Goal: Check status: Check status

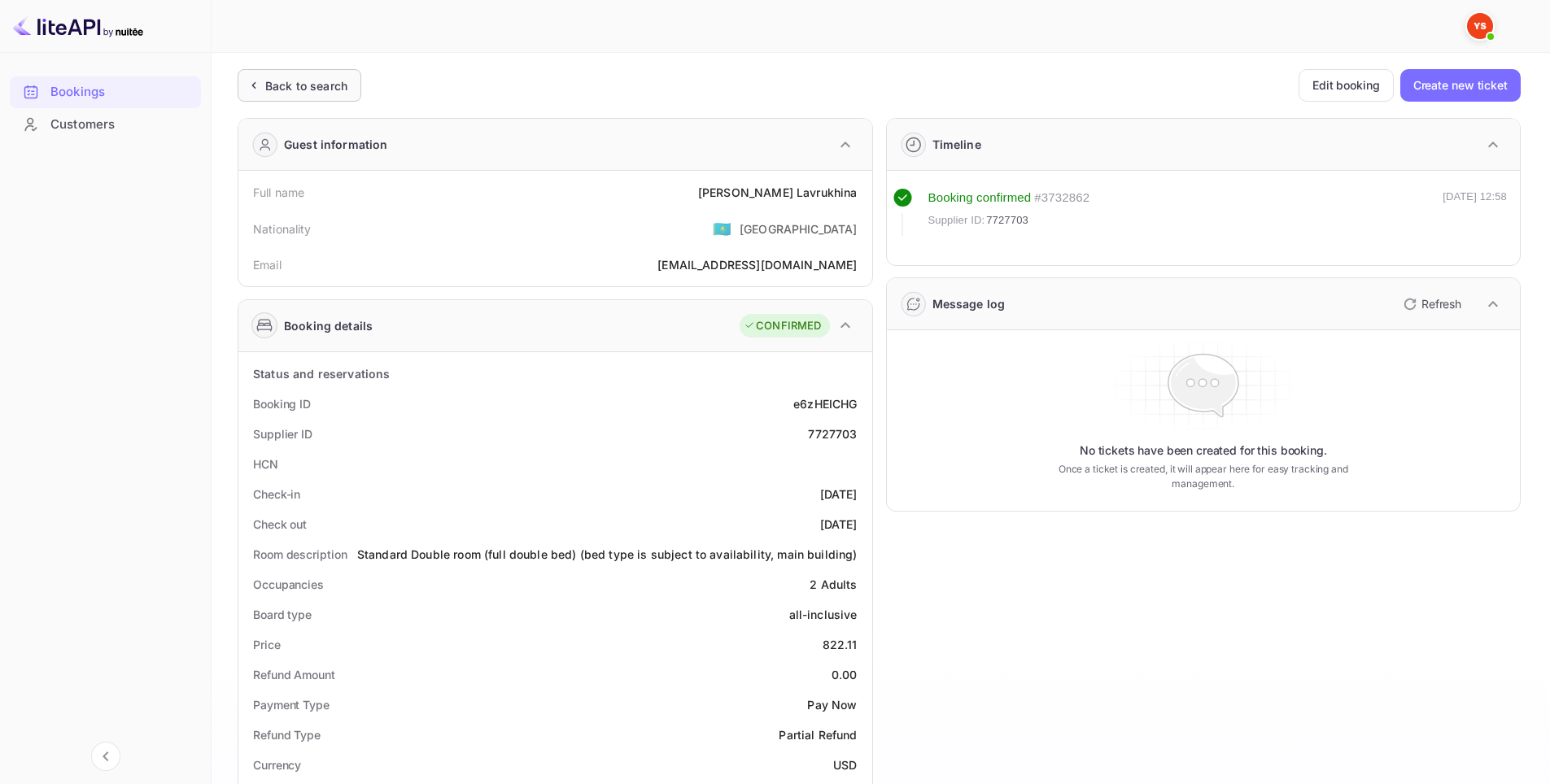
click at [304, 82] on div "Back to search" at bounding box center [306, 86] width 82 height 17
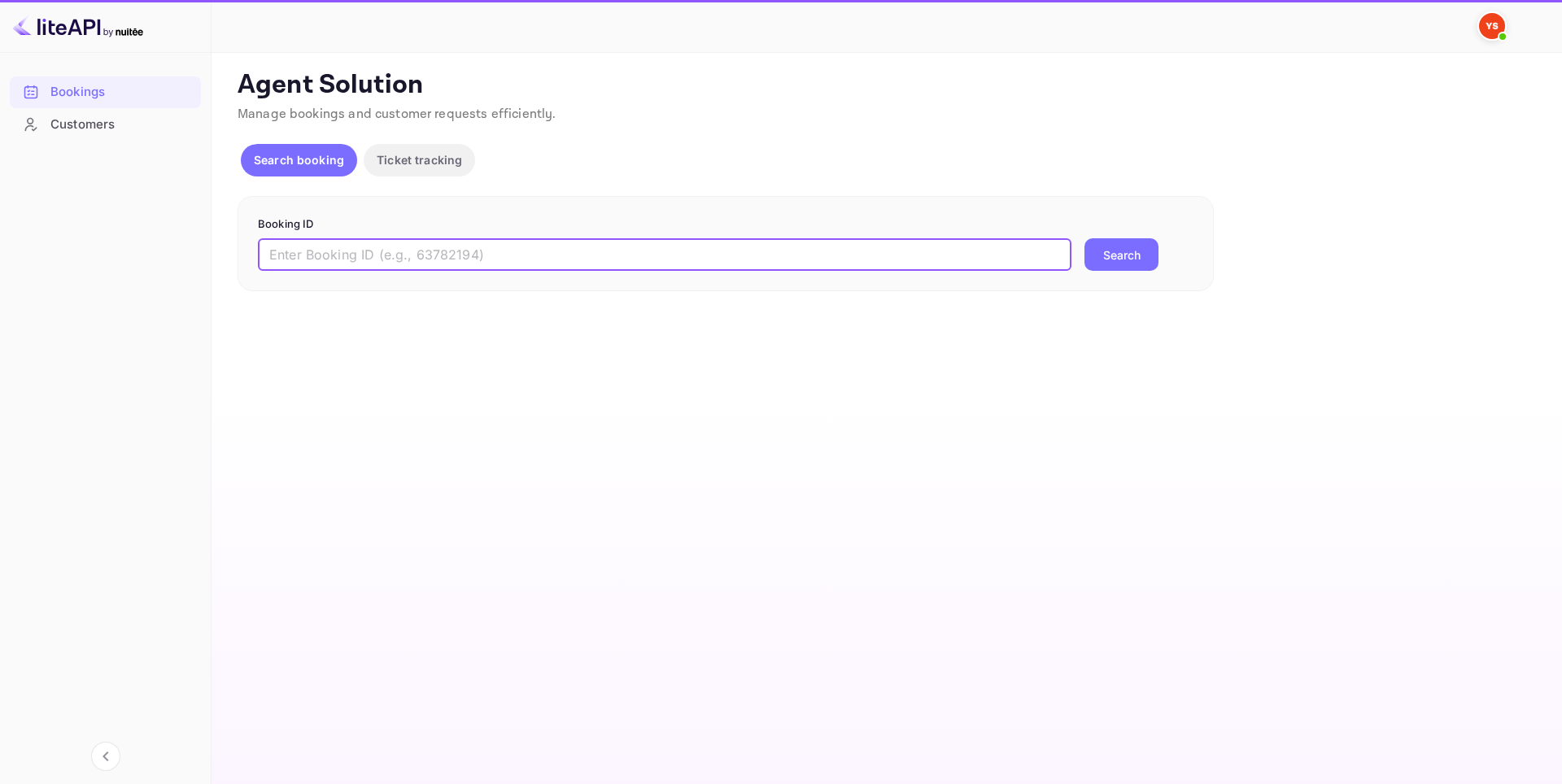
click at [597, 265] on input "text" at bounding box center [664, 254] width 814 height 32
paste input "8388589"
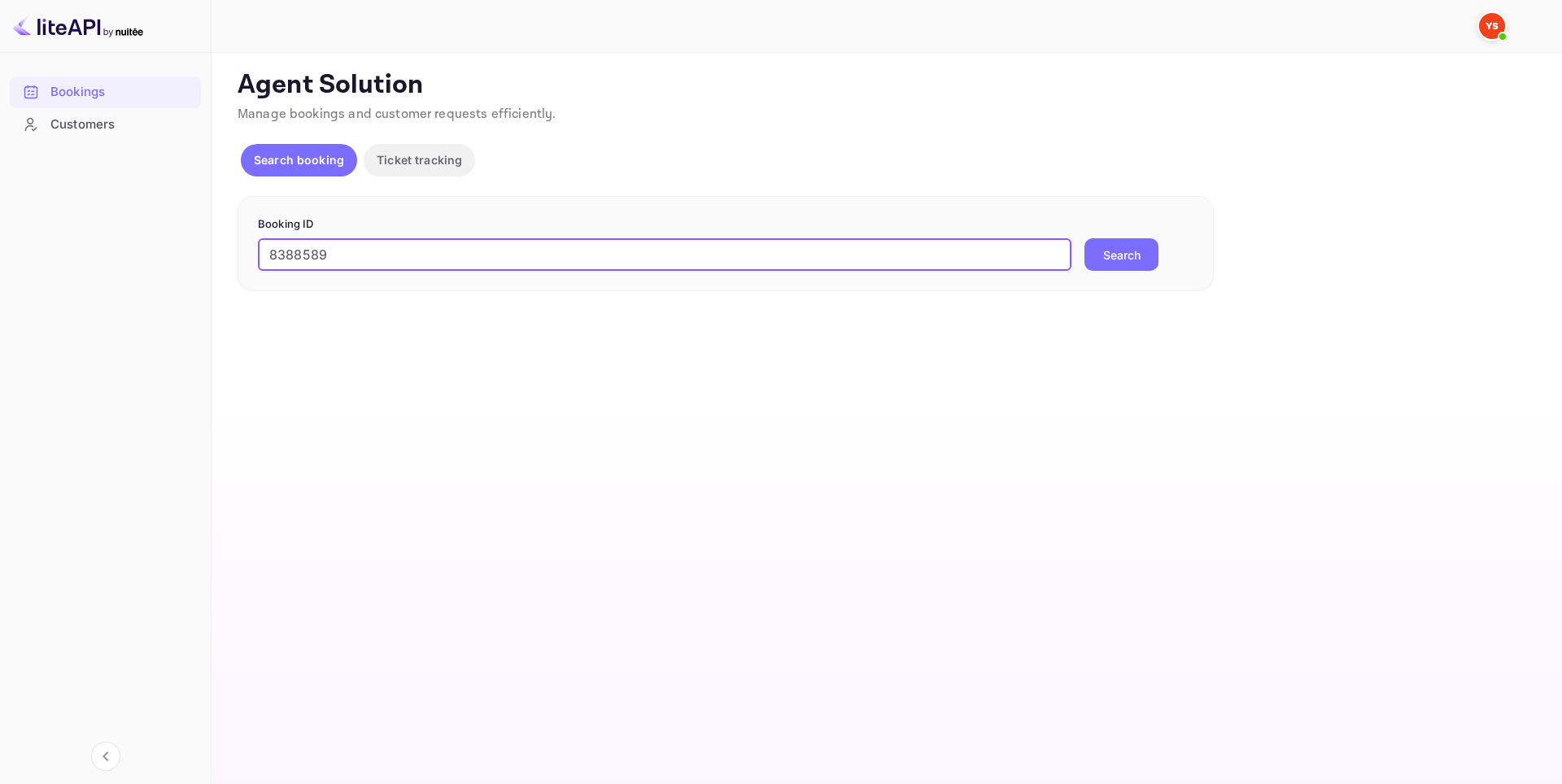
type input "8388589"
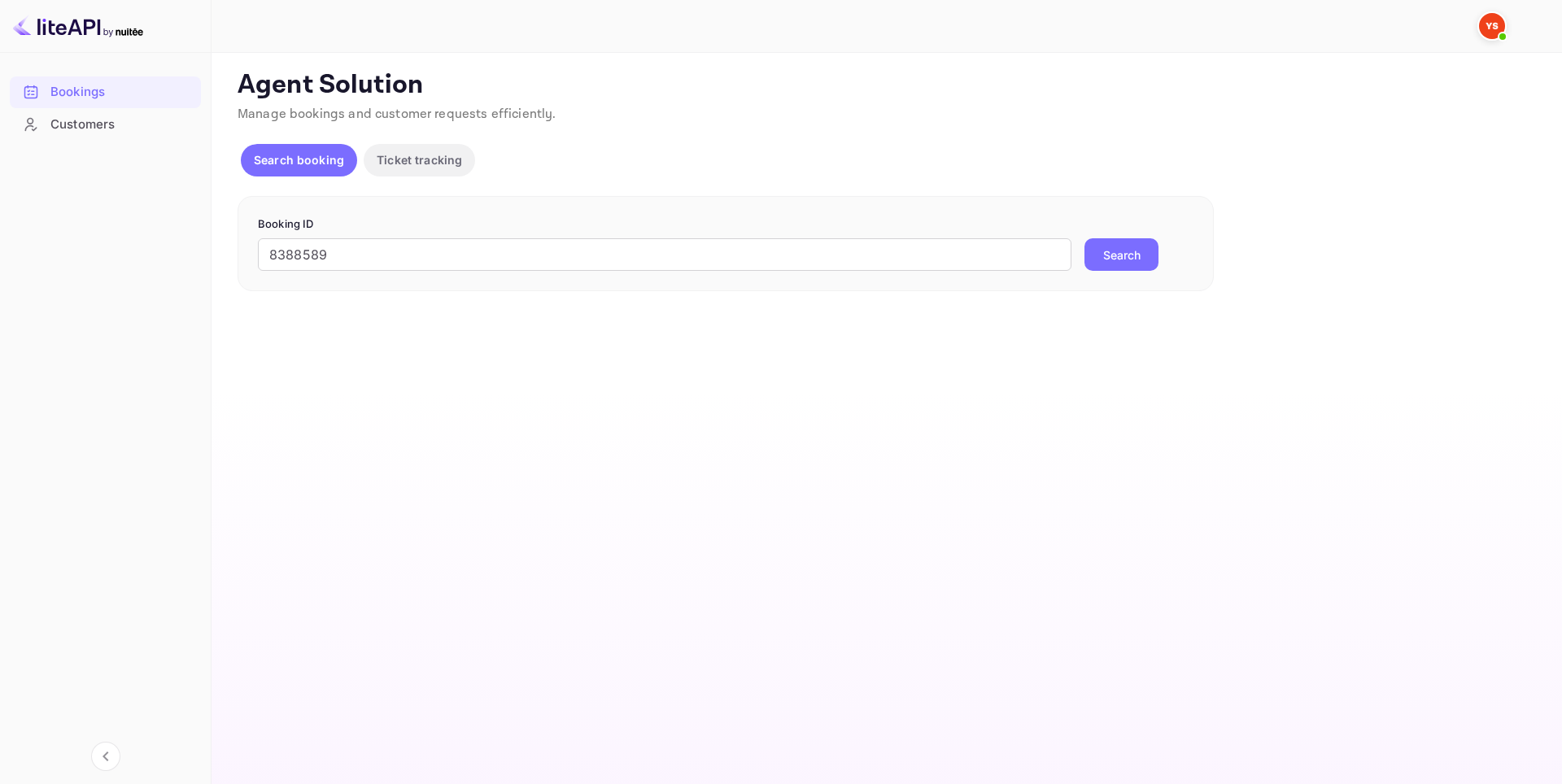
click at [1093, 248] on button "Search" at bounding box center [1121, 254] width 74 height 32
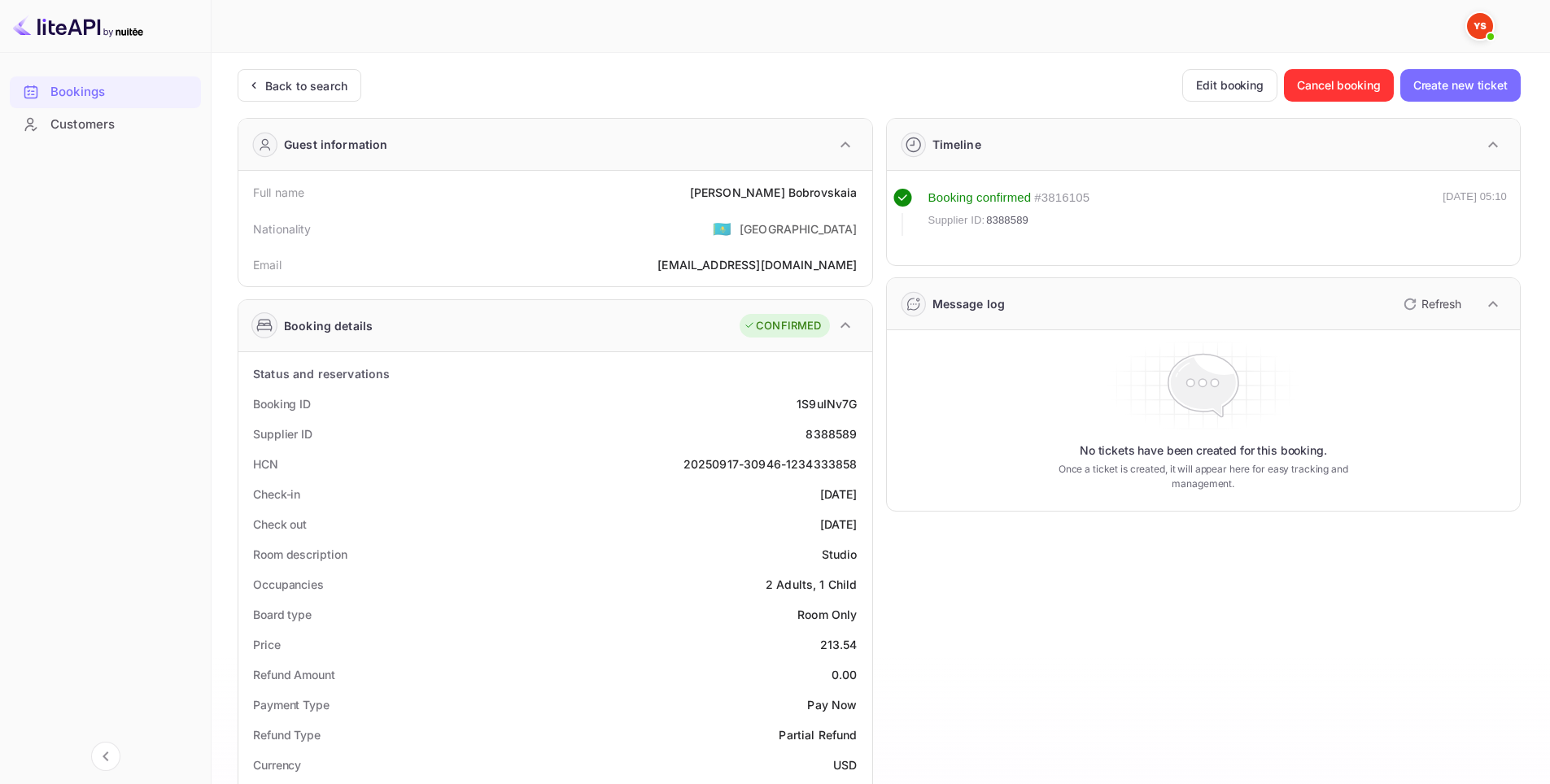
drag, startPoint x: 1278, startPoint y: 629, endPoint x: 1181, endPoint y: 610, distance: 98.8
click at [1276, 629] on div "Timeline Booking confirmed # 3816105 Supplier ID: 8388589 18 Jul 2025 05:10 Mes…" at bounding box center [1197, 718] width 649 height 1227
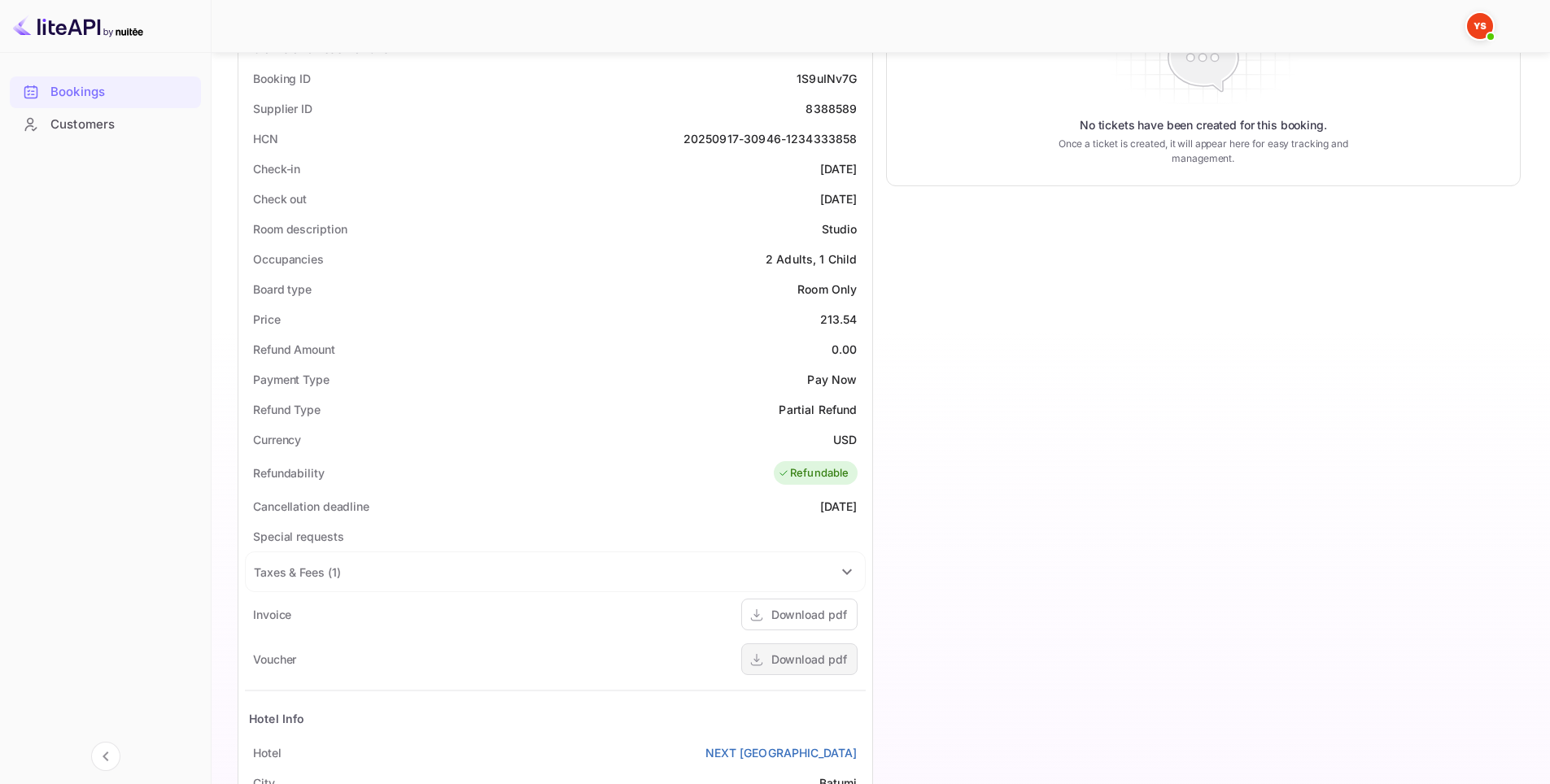
click at [795, 657] on div "Download pdf" at bounding box center [808, 660] width 76 height 17
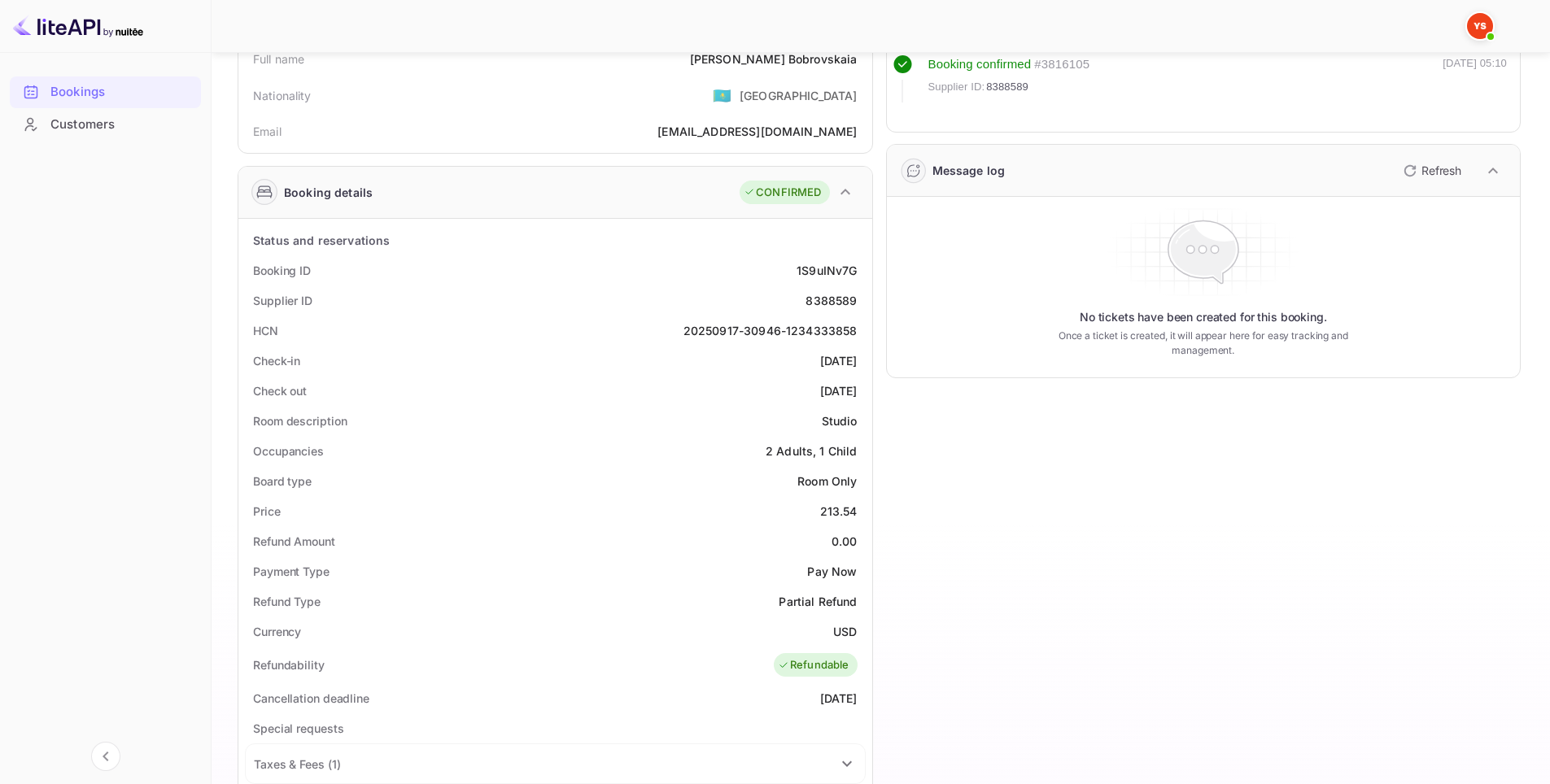
scroll to position [82, 0]
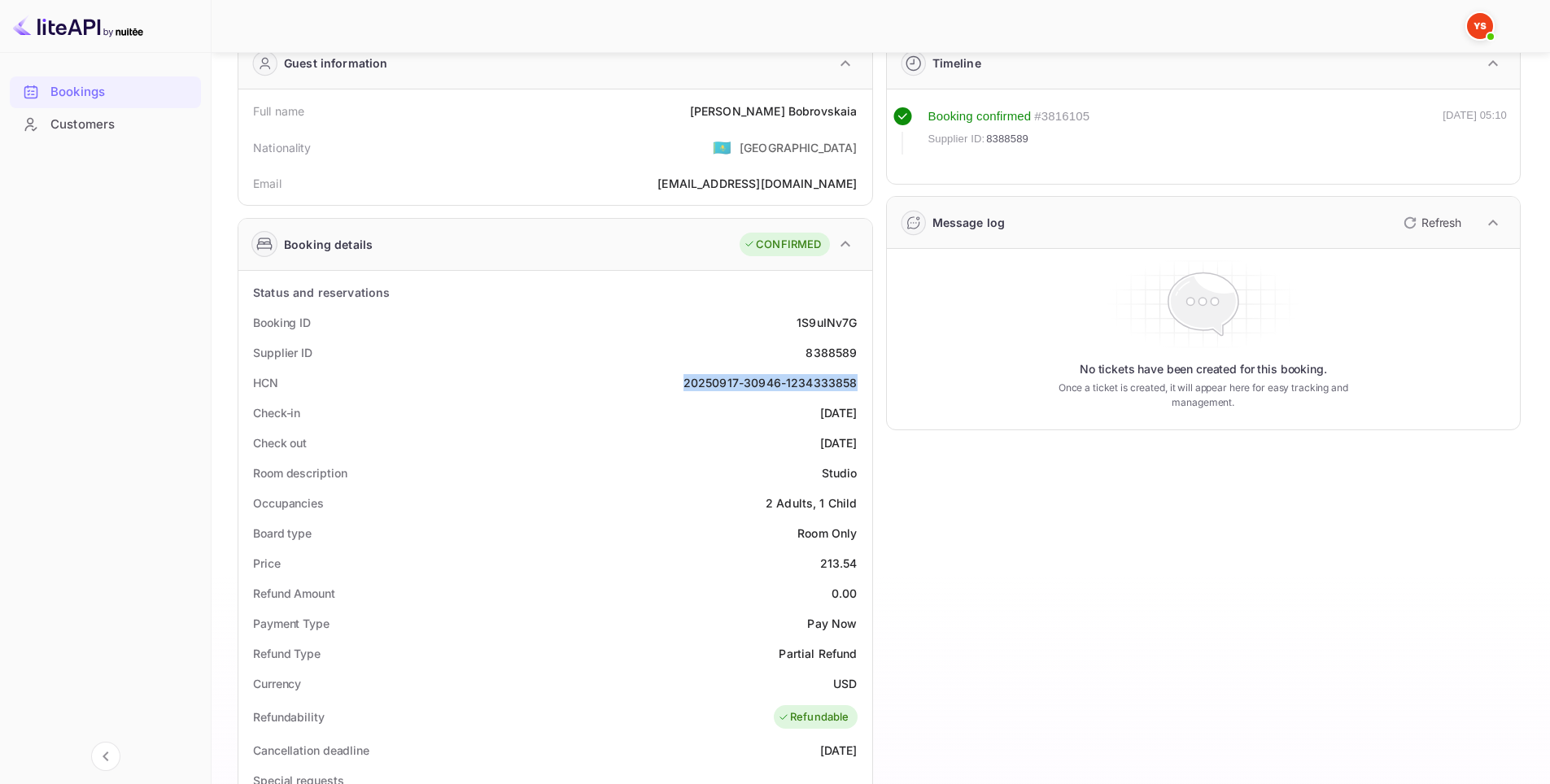
drag, startPoint x: 682, startPoint y: 380, endPoint x: 861, endPoint y: 386, distance: 179.1
click at [861, 386] on div "HCN 20250917-30946-1234333858" at bounding box center [555, 382] width 621 height 30
copy div "20250917-30946-1234333858"
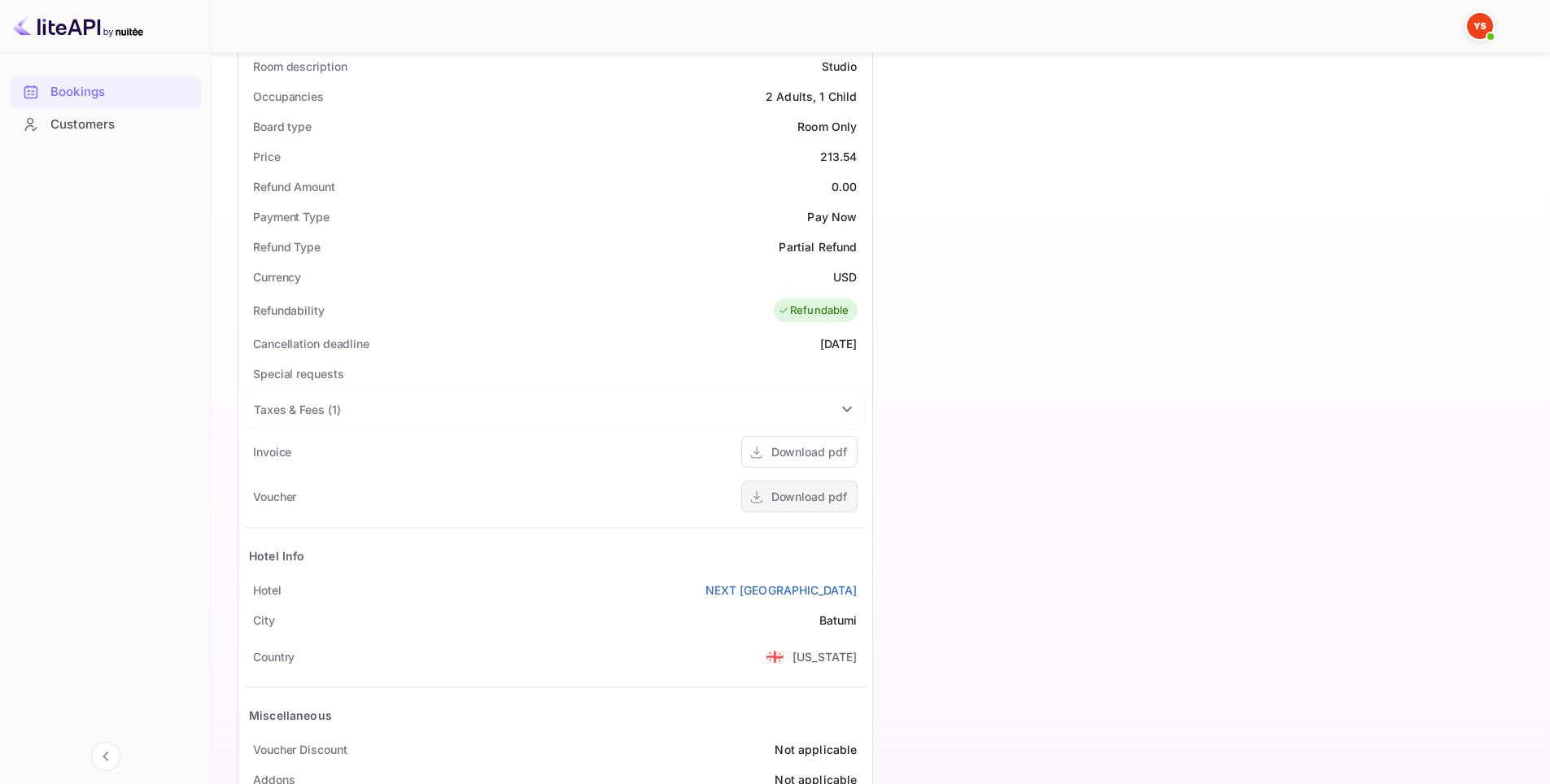
scroll to position [567, 0]
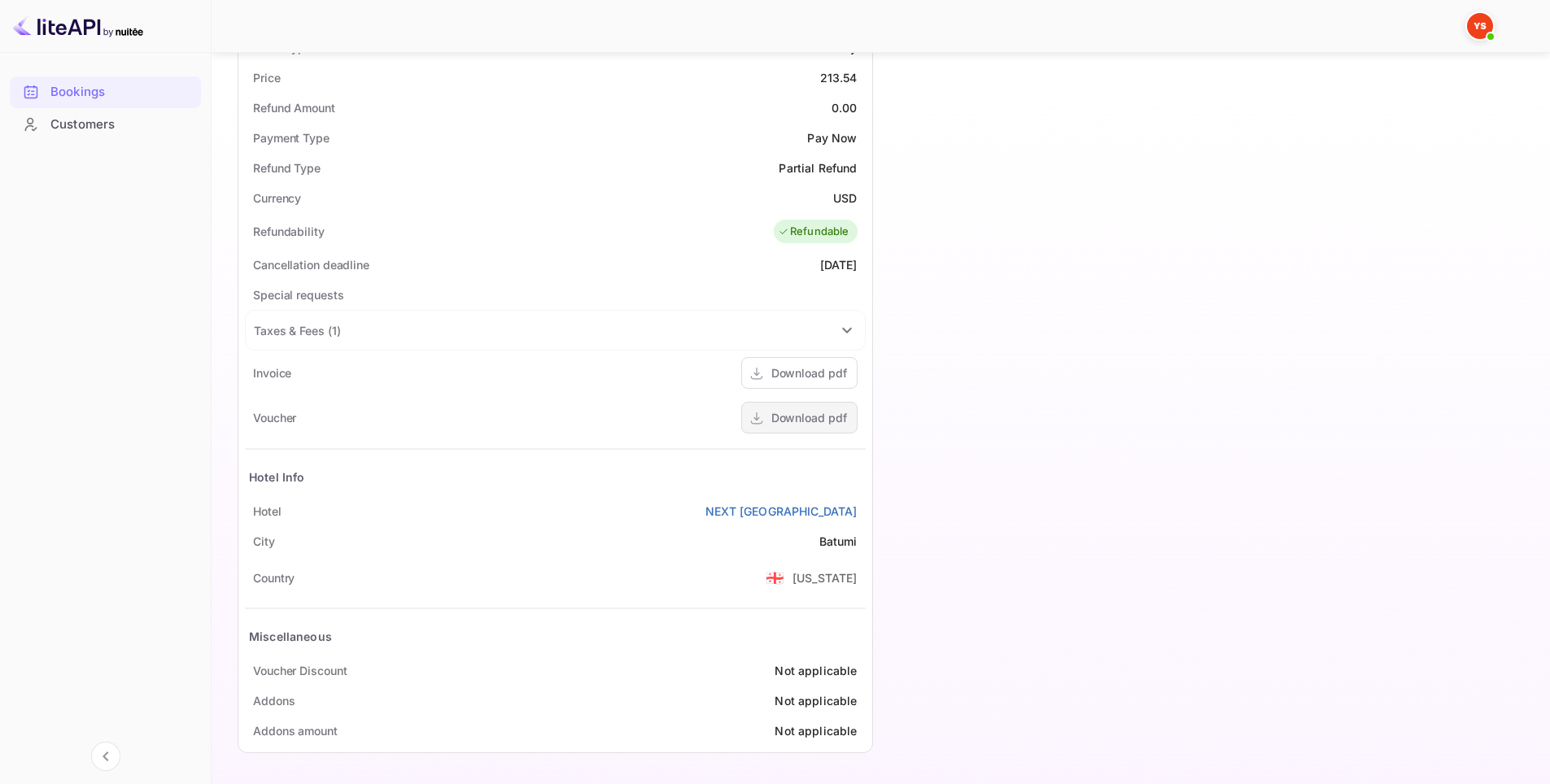
click at [796, 418] on div "Download pdf" at bounding box center [808, 418] width 76 height 17
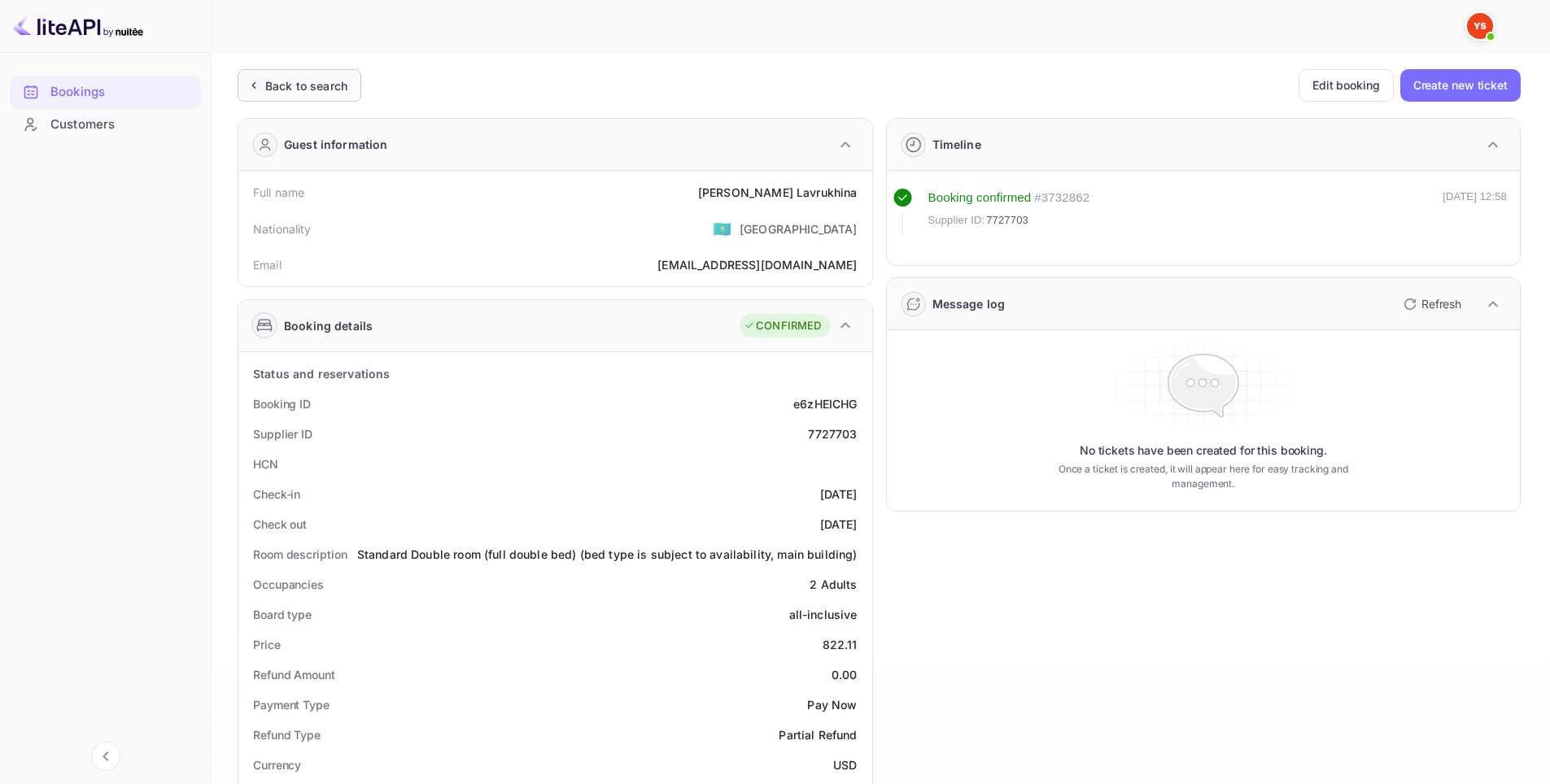
click at [287, 85] on div "Back to search" at bounding box center [306, 86] width 82 height 17
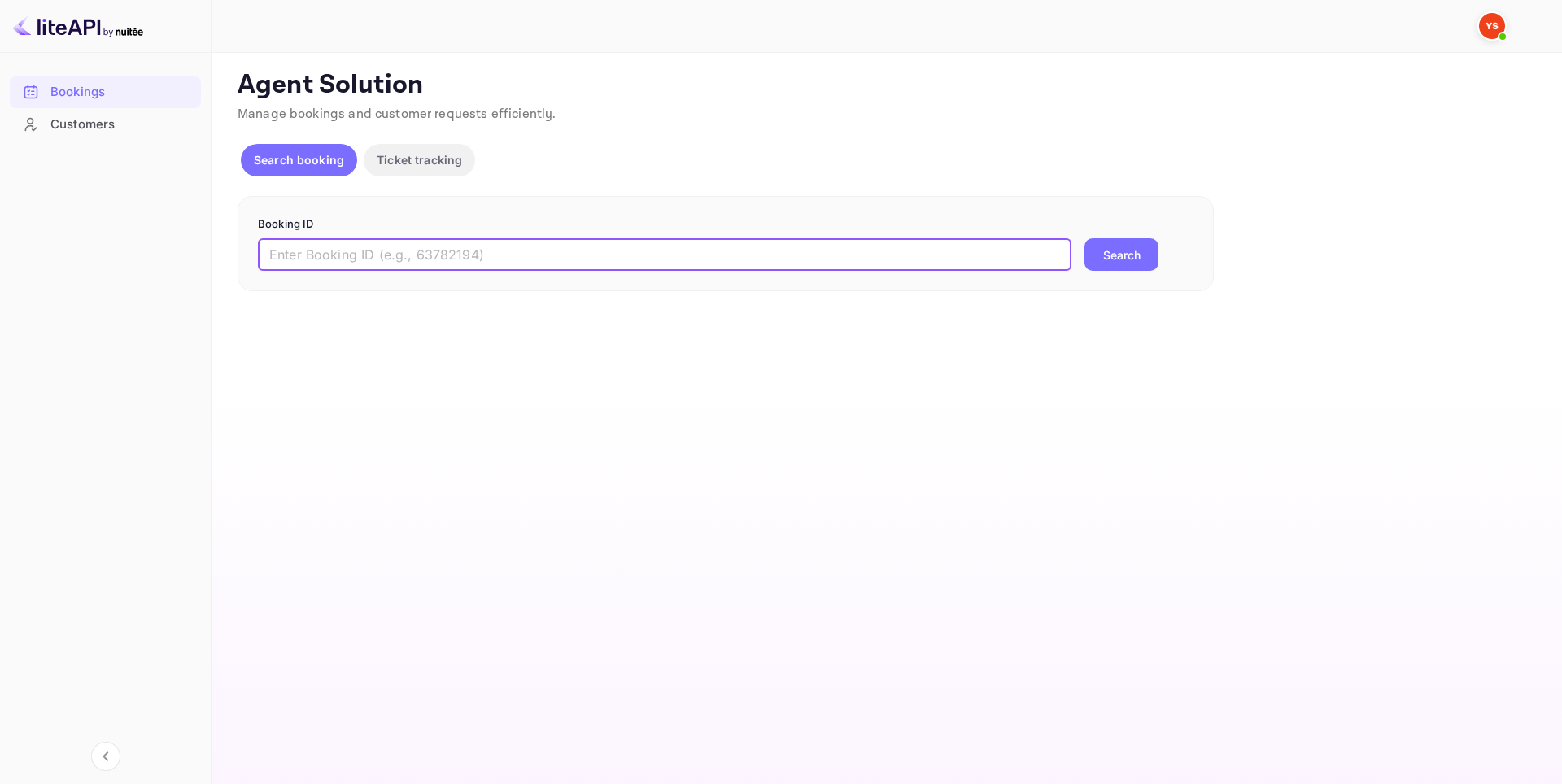
click at [723, 257] on input "text" at bounding box center [664, 254] width 814 height 32
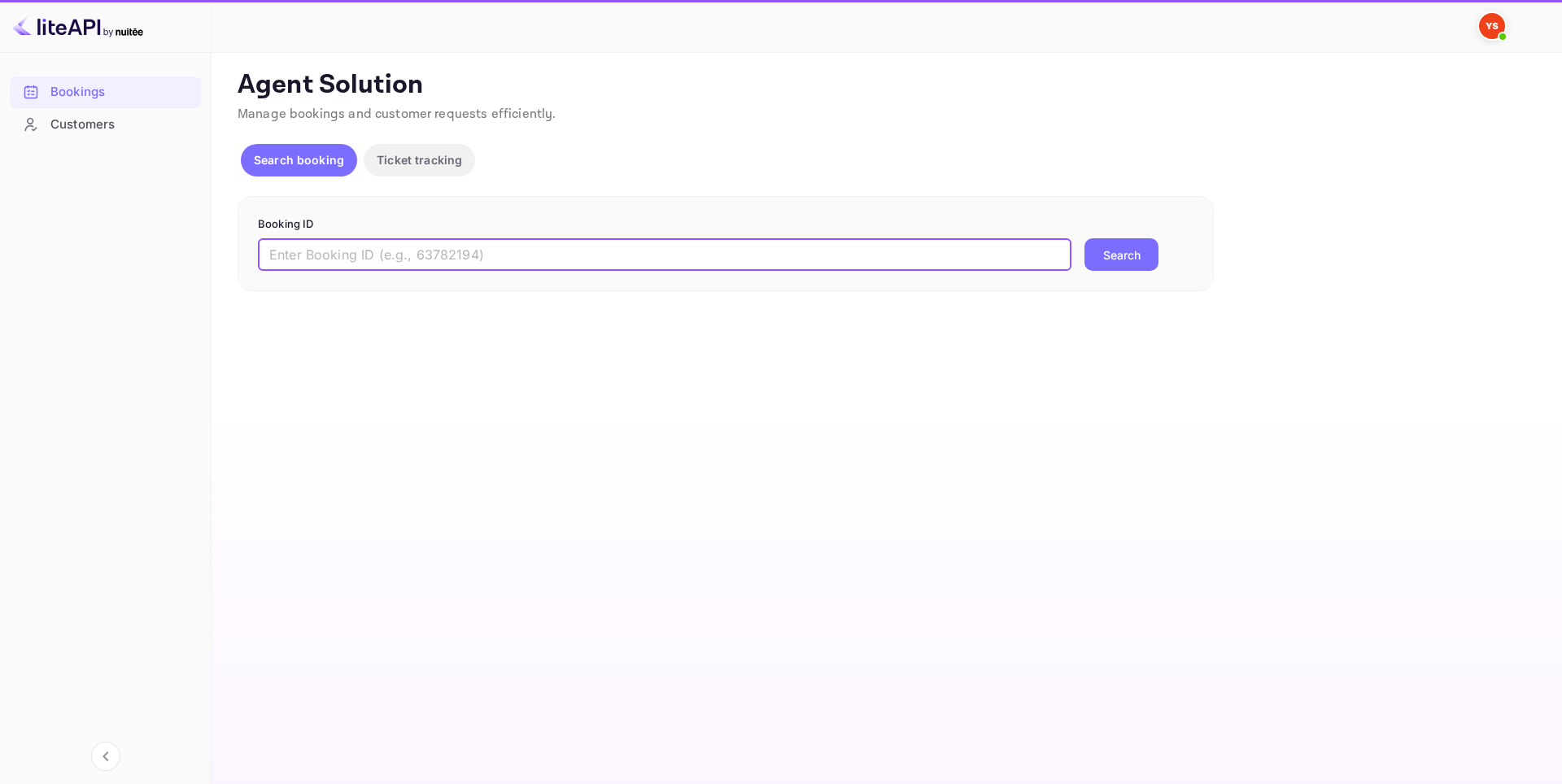
paste input "8388943"
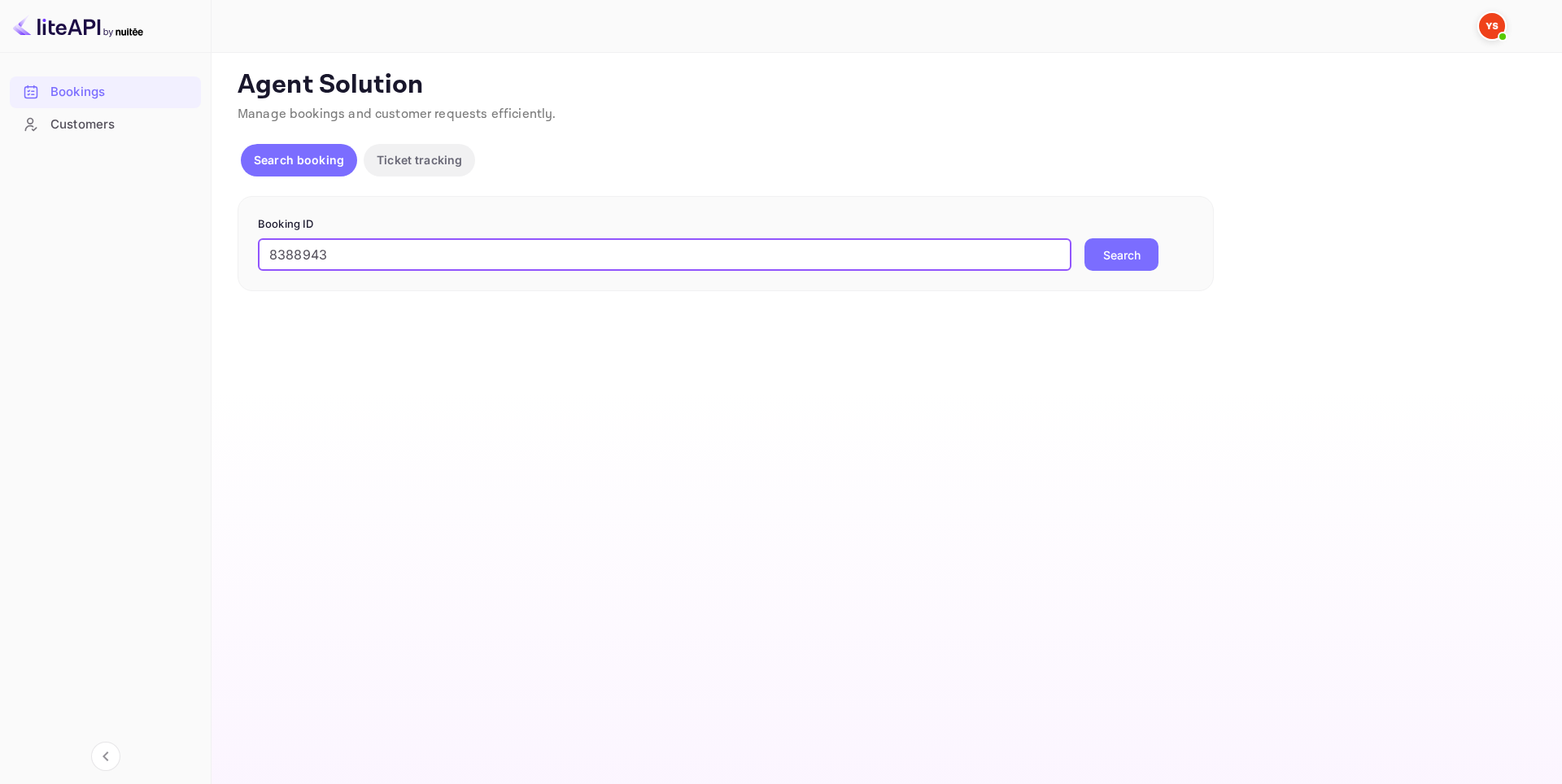
type input "8388943"
click at [1123, 253] on button "Search" at bounding box center [1121, 254] width 74 height 32
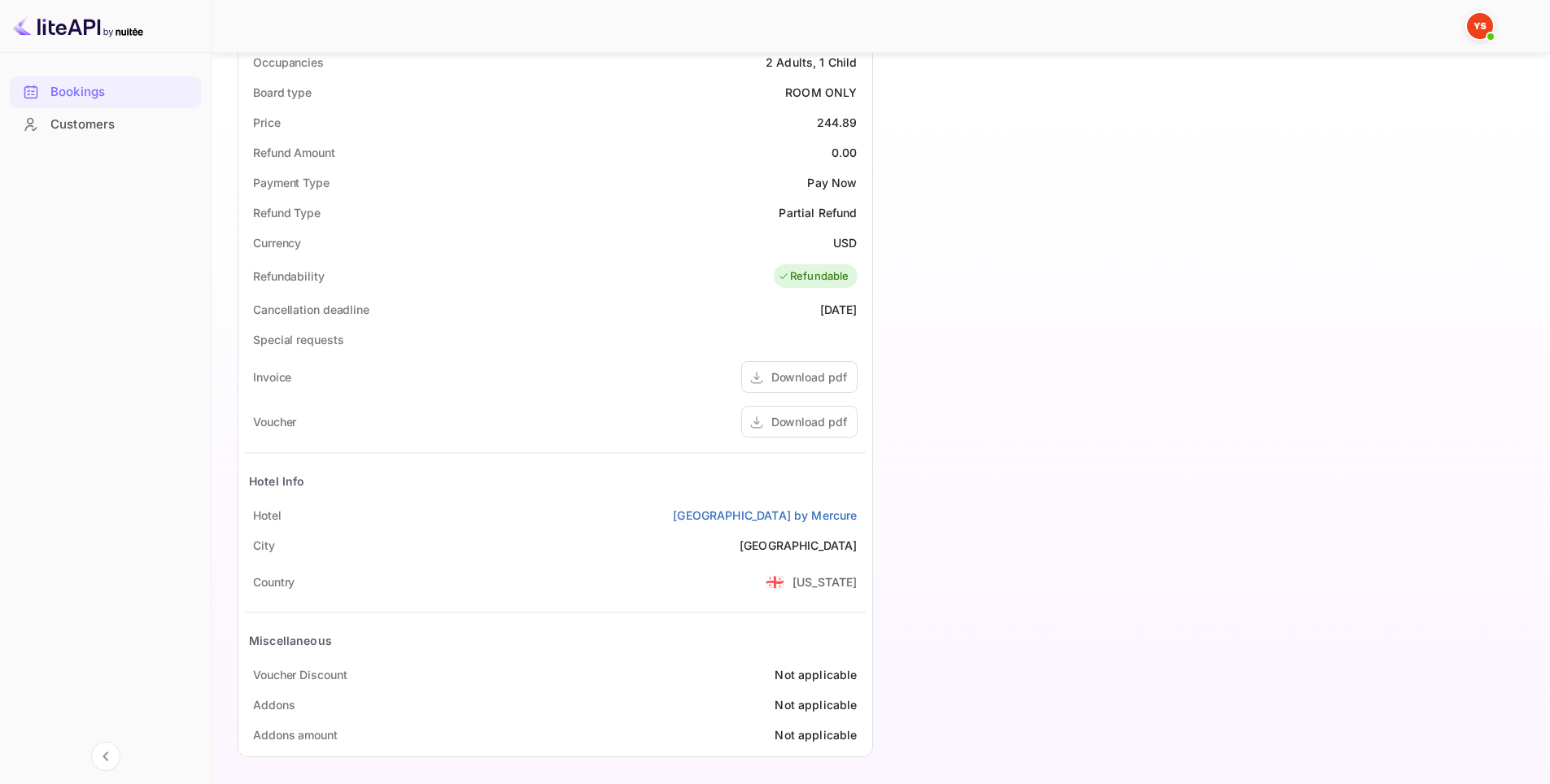
scroll to position [526, 0]
click at [798, 412] on div "Download pdf" at bounding box center [808, 418] width 76 height 17
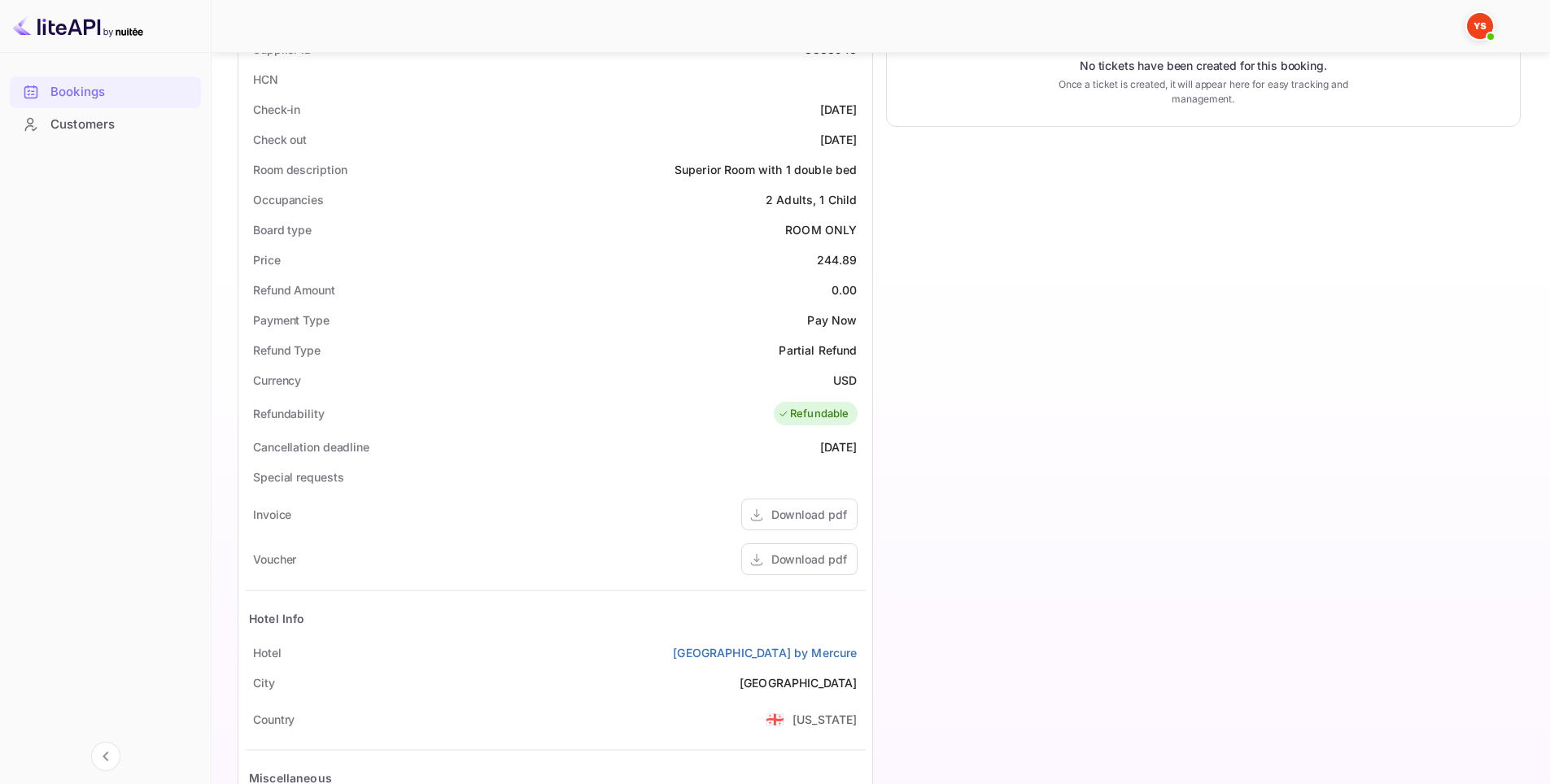
scroll to position [201, 0]
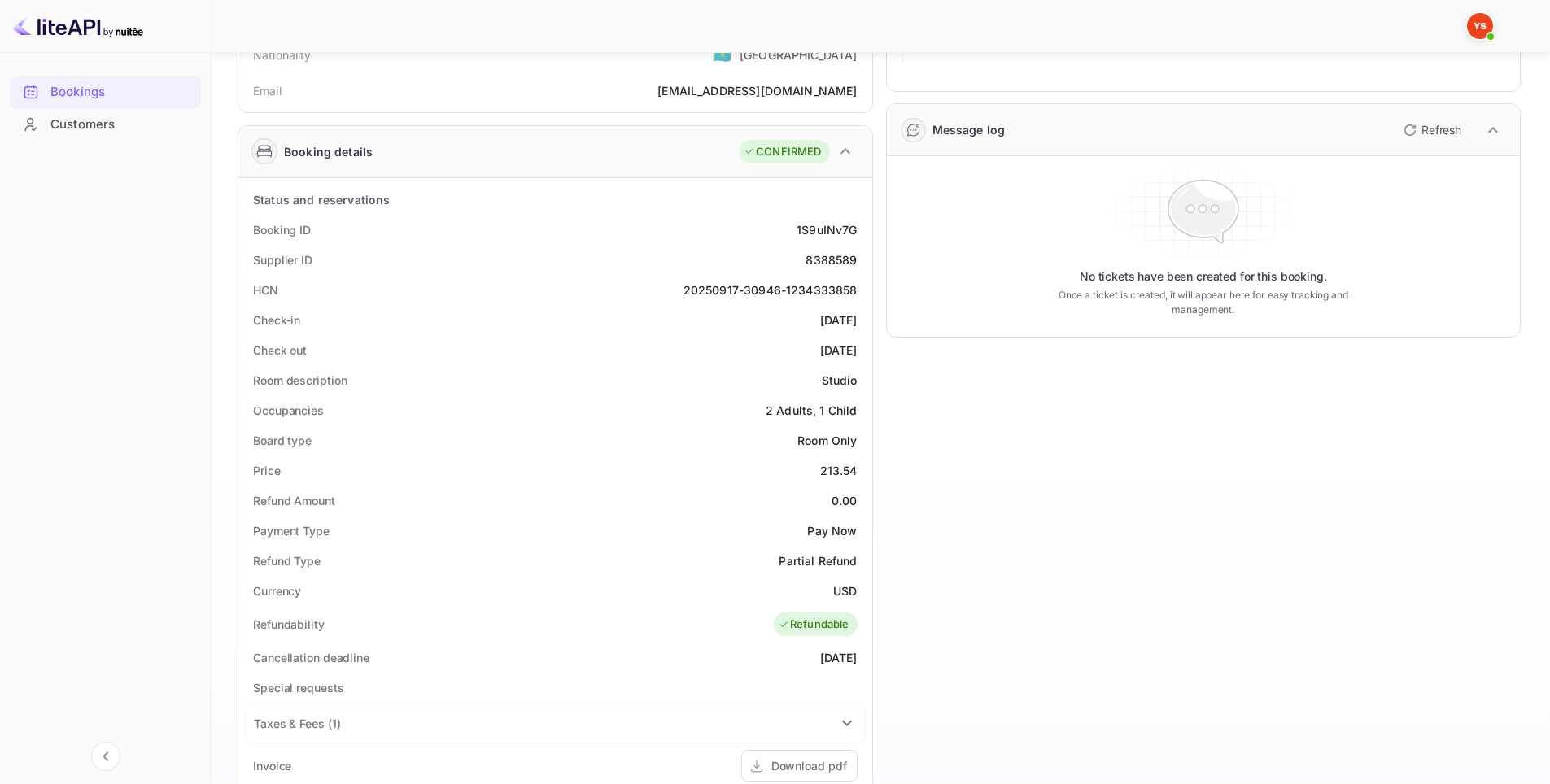
scroll to position [161, 0]
